Goal: Information Seeking & Learning: Find specific page/section

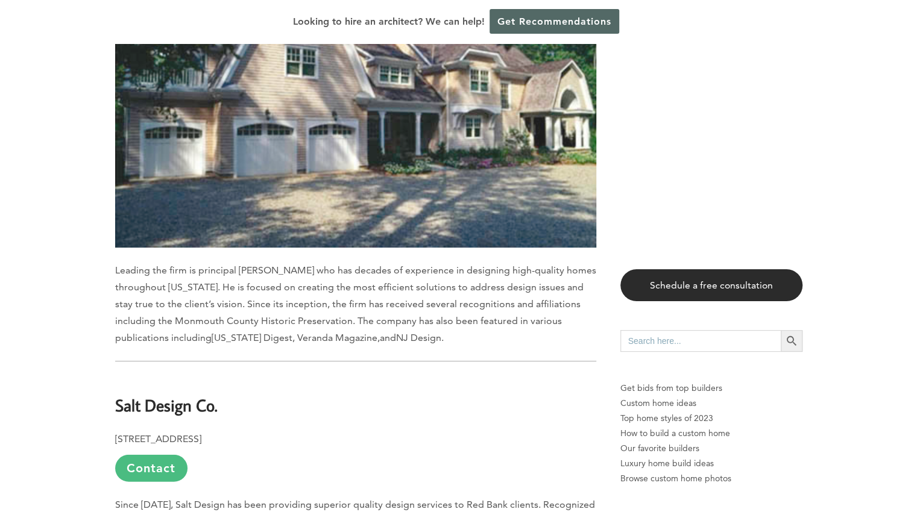
scroll to position [4533, 0]
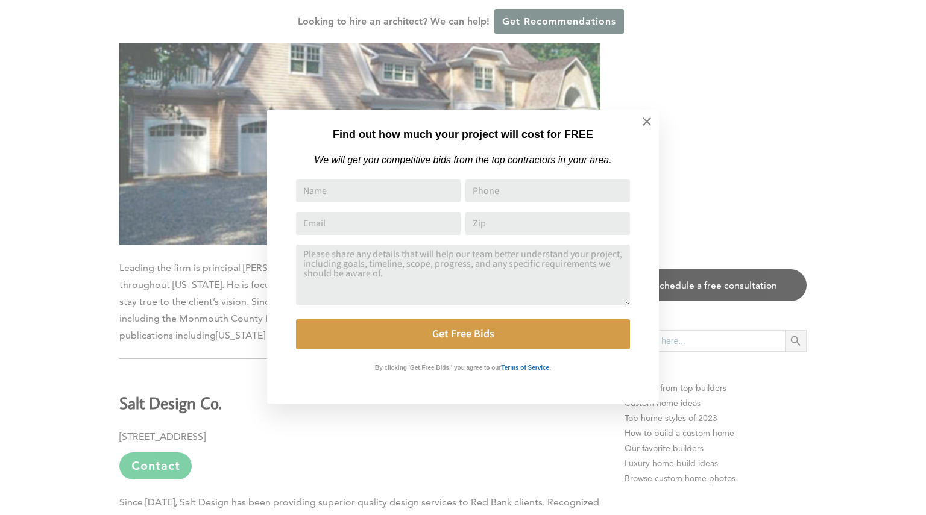
click at [119, 235] on div "Find out how much your project will cost for FREE We will get you competitive b…" at bounding box center [463, 257] width 926 height 515
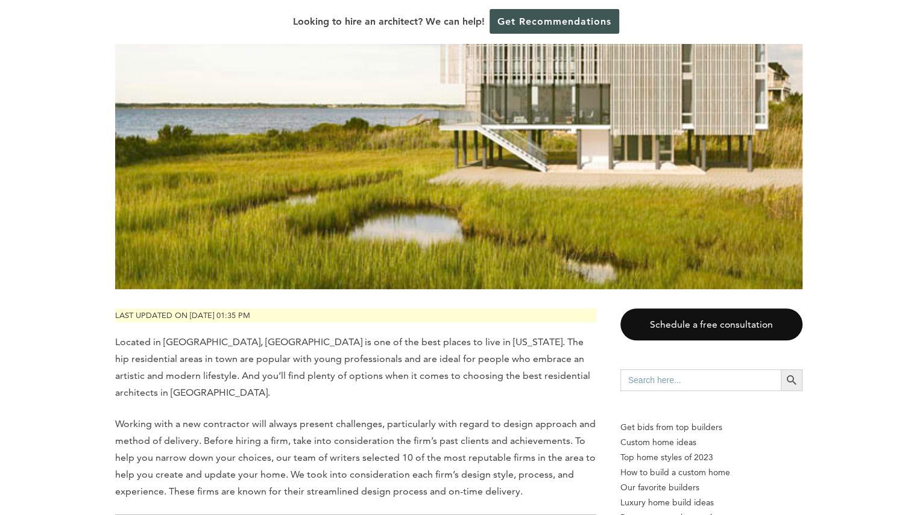
scroll to position [0, 0]
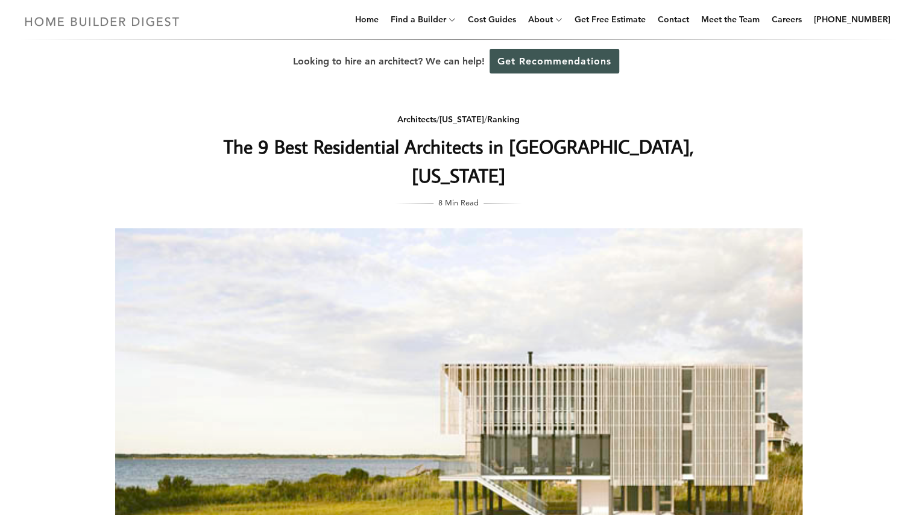
click at [75, 16] on img at bounding box center [102, 22] width 166 height 24
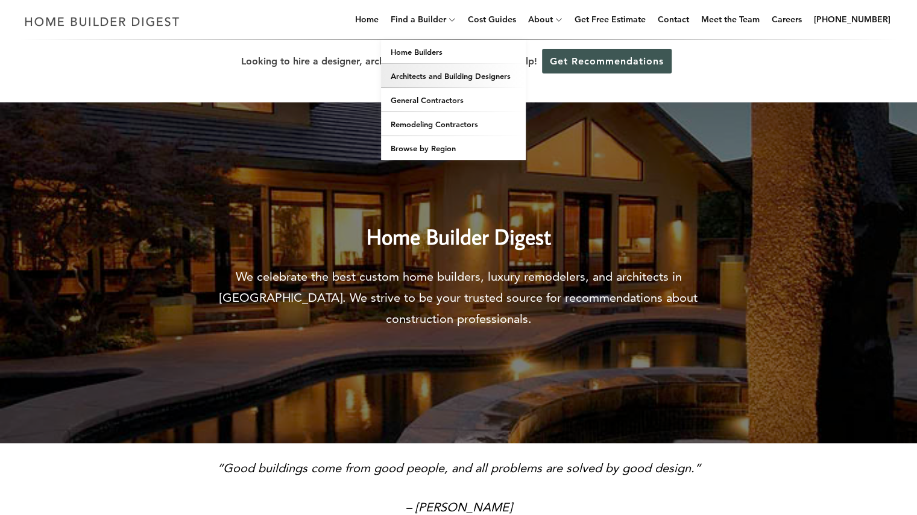
click at [464, 76] on link "Architects and Building Designers" at bounding box center [453, 76] width 145 height 24
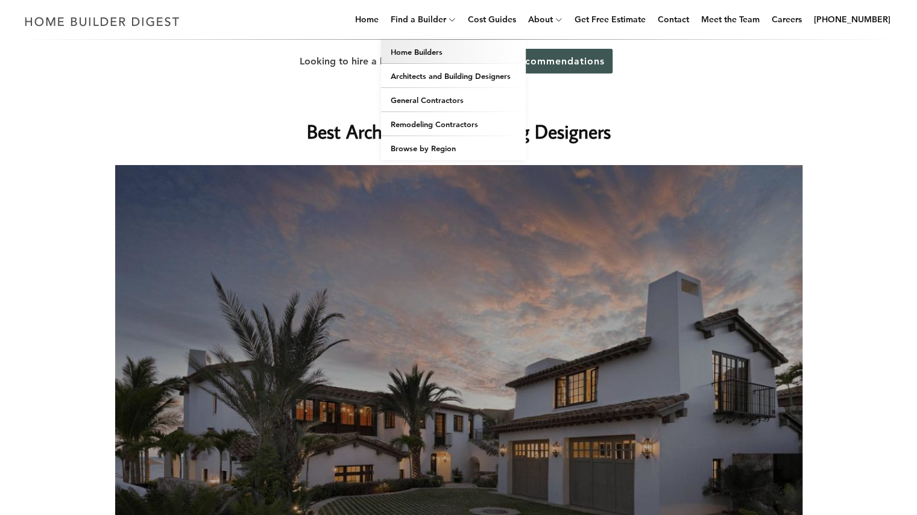
click at [427, 54] on link "Home Builders" at bounding box center [453, 52] width 145 height 24
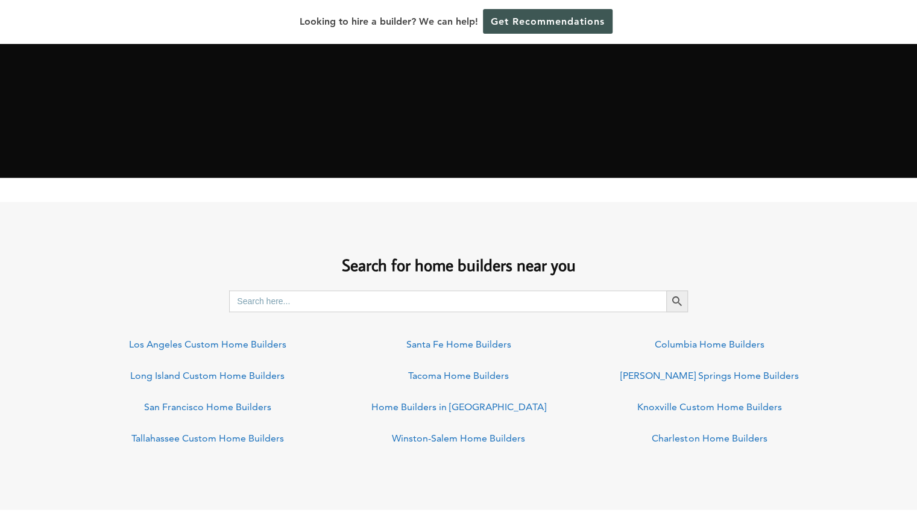
scroll to position [729, 0]
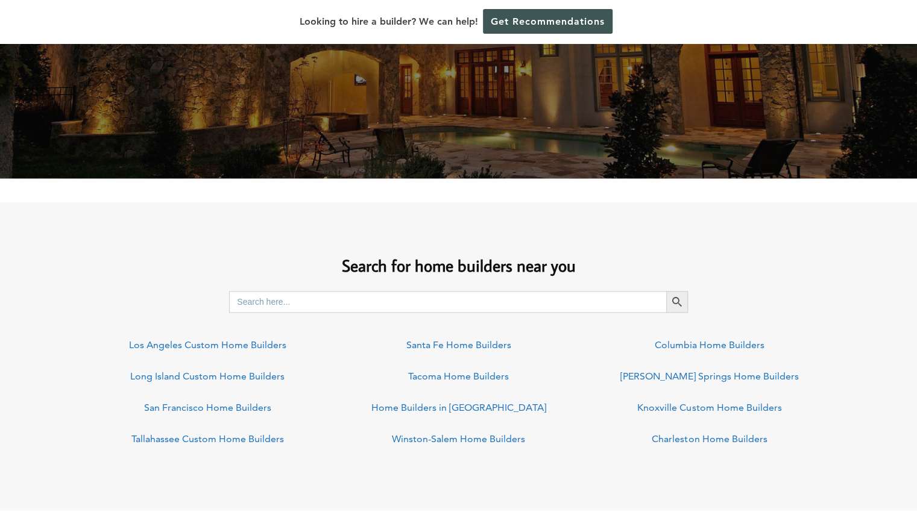
click at [320, 302] on input "Search for:" at bounding box center [447, 302] width 437 height 22
type input "[US_STATE]"
click at [666, 291] on button "Search Button" at bounding box center [677, 302] width 22 height 22
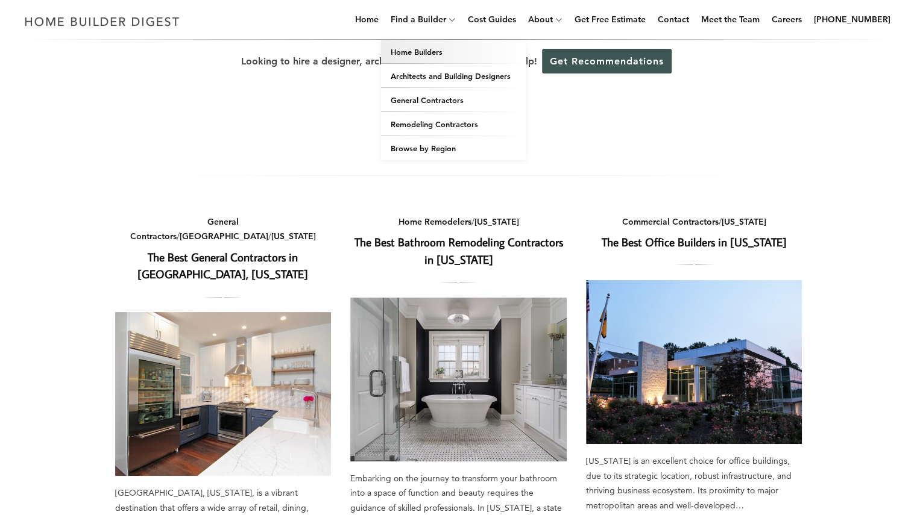
click at [430, 54] on link "Home Builders" at bounding box center [453, 52] width 145 height 24
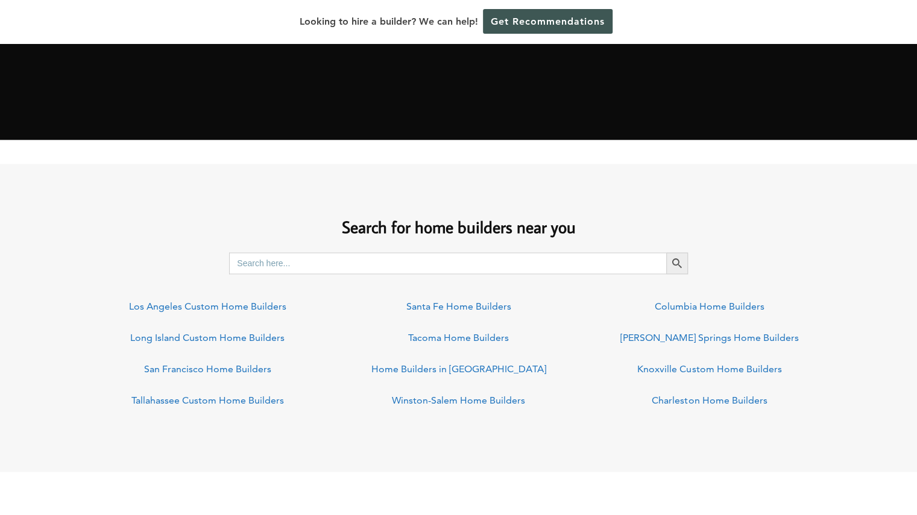
scroll to position [767, 0]
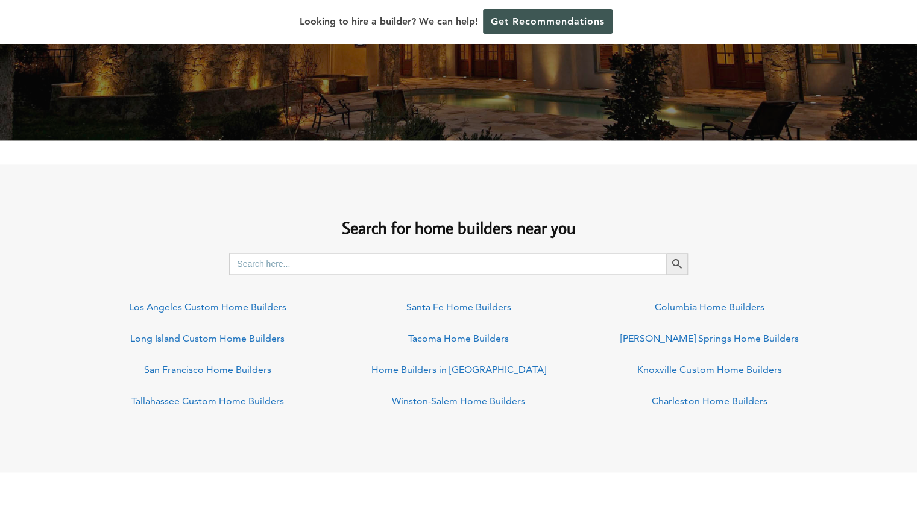
click at [369, 258] on input "Search for:" at bounding box center [447, 264] width 437 height 22
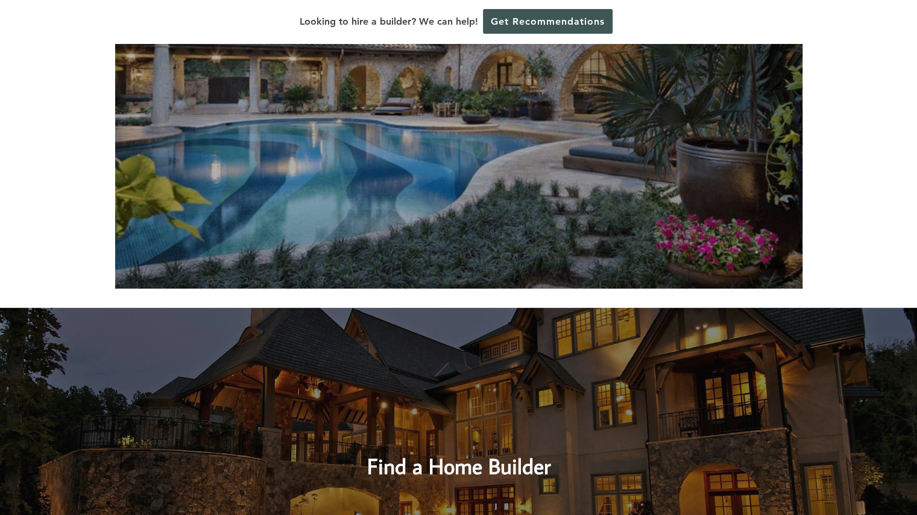
scroll to position [0, 0]
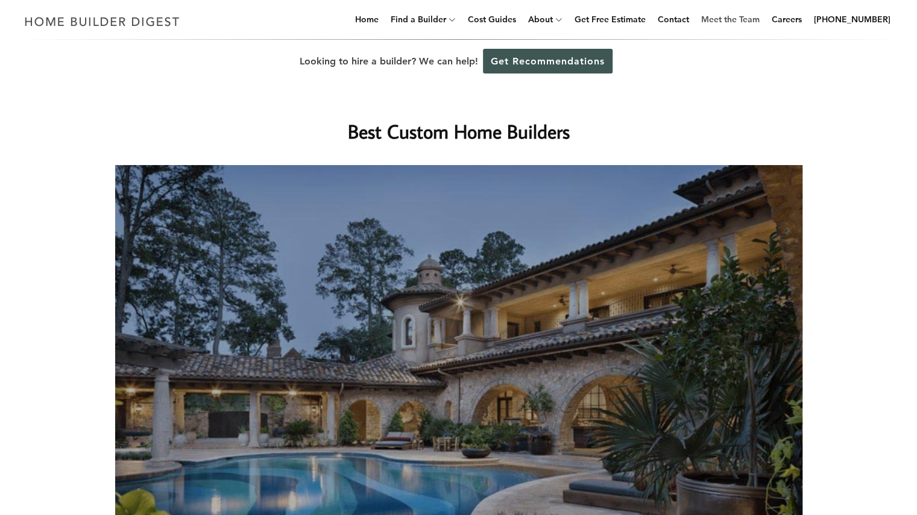
click at [726, 21] on link "Meet the Team" at bounding box center [730, 19] width 68 height 39
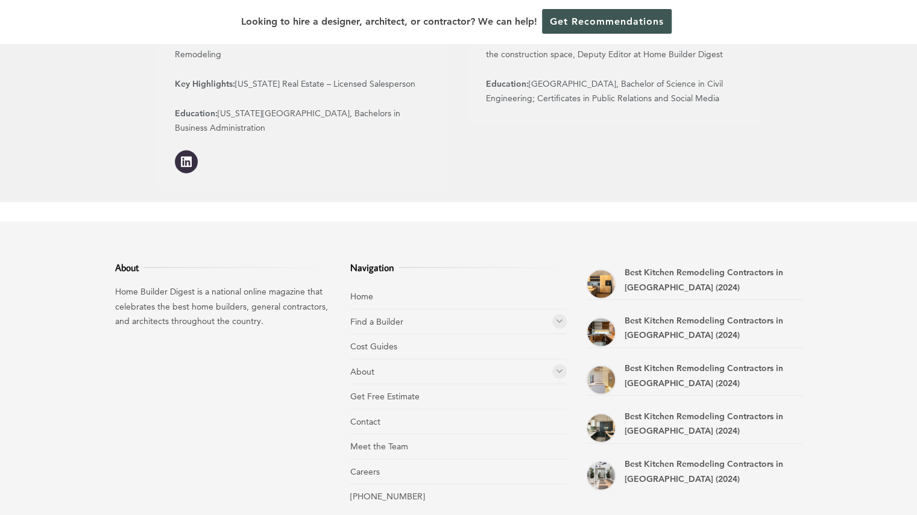
scroll to position [1548, 0]
click at [376, 317] on link "Find a Builder" at bounding box center [376, 322] width 53 height 11
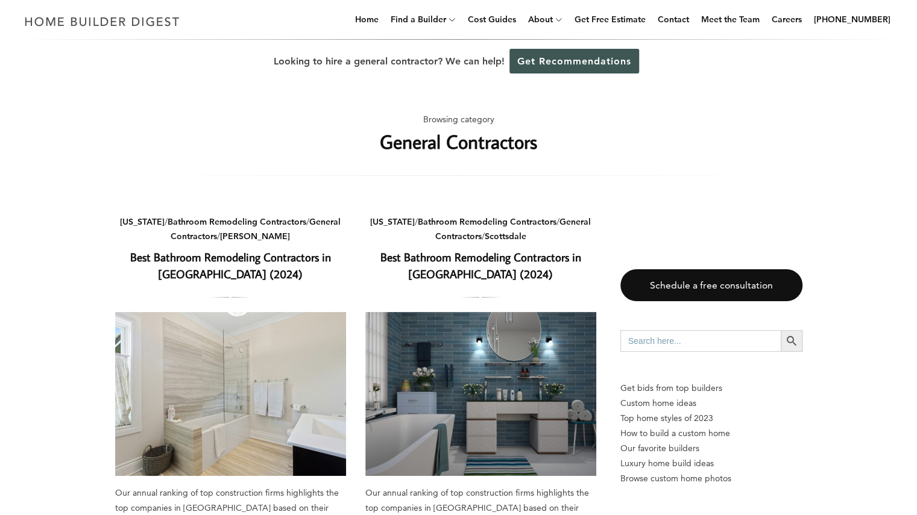
click at [650, 338] on input "Search for:" at bounding box center [700, 341] width 160 height 22
type input "[US_STATE]"
click at [781, 330] on button "Search Button" at bounding box center [792, 341] width 22 height 22
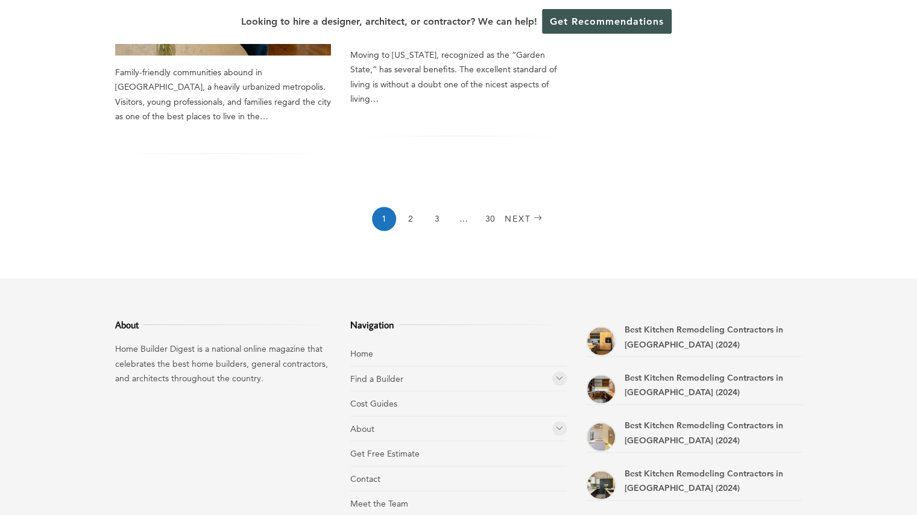
scroll to position [1109, 0]
click at [408, 208] on link "2" at bounding box center [411, 220] width 24 height 24
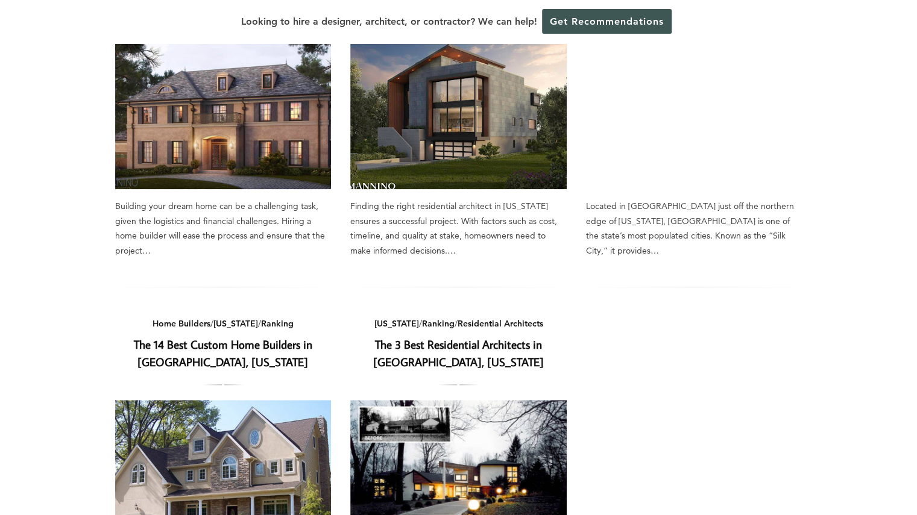
scroll to position [600, 0]
